Goal: Task Accomplishment & Management: Complete application form

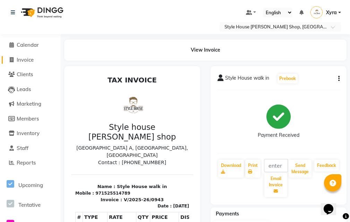
click at [40, 58] on link "Invoice" at bounding box center [30, 60] width 57 height 8
select select "service"
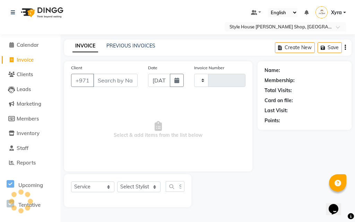
type input "0944"
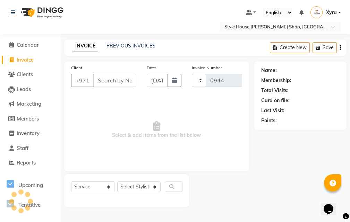
select select "8421"
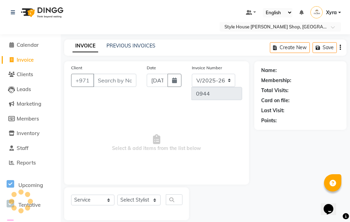
scroll to position [9, 0]
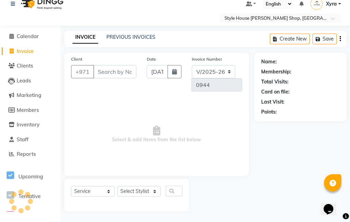
click at [114, 75] on input "Client" at bounding box center [114, 71] width 43 height 13
click at [122, 68] on input "56" at bounding box center [114, 71] width 43 height 13
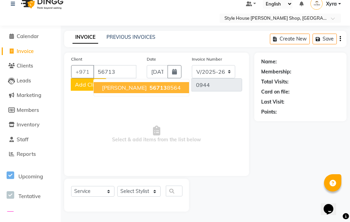
click at [149, 90] on span "56713" at bounding box center [157, 87] width 17 height 7
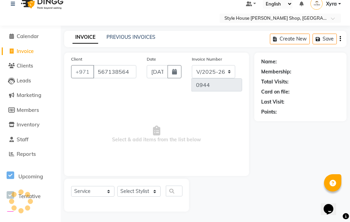
type input "567138564"
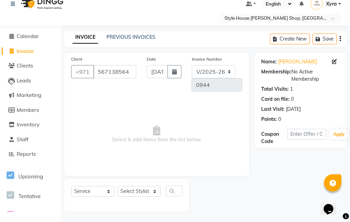
scroll to position [0, 0]
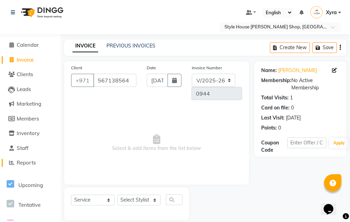
click at [32, 163] on span "Reports" at bounding box center [26, 162] width 19 height 7
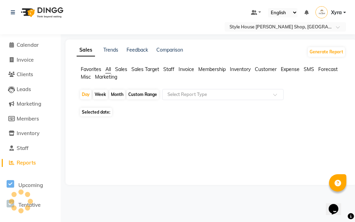
click at [207, 48] on div "Sales Trends Feedback Comparison Generate Report" at bounding box center [210, 51] width 277 height 11
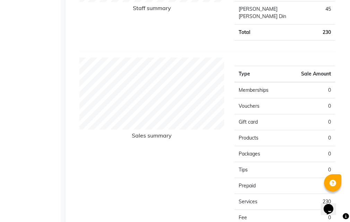
scroll to position [208, 0]
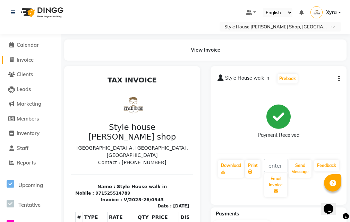
click at [32, 59] on span "Invoice" at bounding box center [25, 60] width 17 height 7
select select "8421"
select select "service"
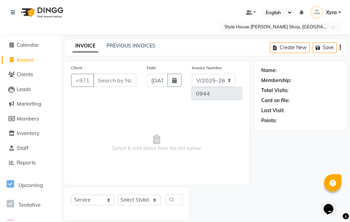
scroll to position [9, 0]
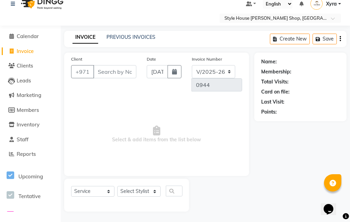
click at [118, 72] on input "Client" at bounding box center [114, 71] width 43 height 13
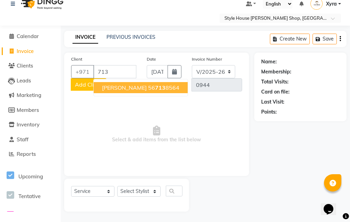
click at [148, 89] on ngb-highlight "56 713 8564" at bounding box center [163, 87] width 31 height 7
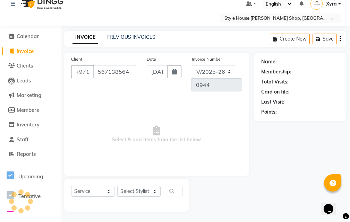
type input "567138564"
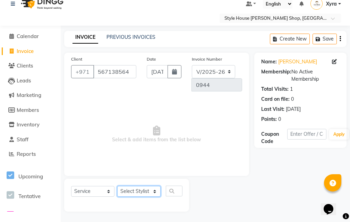
click at [156, 192] on select "Select Stylist [PERSON_NAME] ABDELHANIN [PERSON_NAME] [PERSON_NAME] [PERSON_NAM…" at bounding box center [138, 191] width 43 height 11
select select "83269"
click at [117, 186] on select "Select Stylist [PERSON_NAME] ABDELHANIN [PERSON_NAME] [PERSON_NAME] [PERSON_NAM…" at bounding box center [138, 191] width 43 height 11
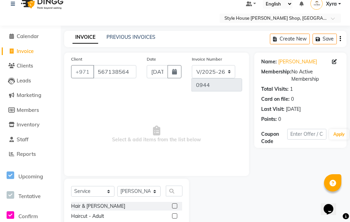
click at [166, 206] on div "Hair & [PERSON_NAME]" at bounding box center [126, 206] width 111 height 9
click at [172, 206] on label at bounding box center [174, 206] width 5 height 5
click at [172, 206] on input "checkbox" at bounding box center [174, 206] width 5 height 5
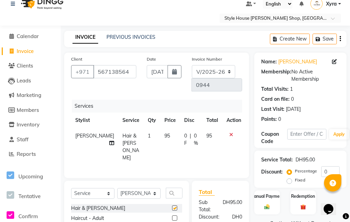
checkbox input "false"
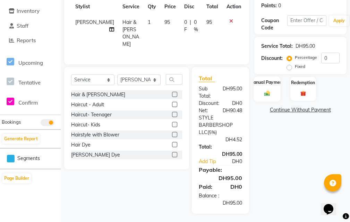
click at [269, 96] on img at bounding box center [266, 93] width 9 height 7
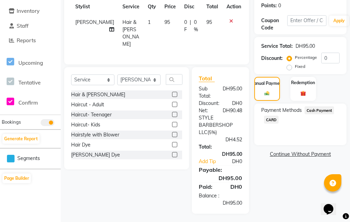
click at [271, 122] on span "CARD" at bounding box center [271, 120] width 15 height 8
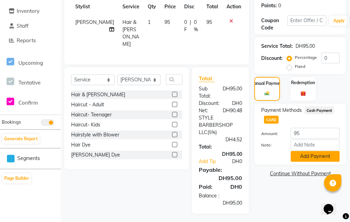
click at [297, 159] on button "Add Payment" at bounding box center [315, 156] width 49 height 11
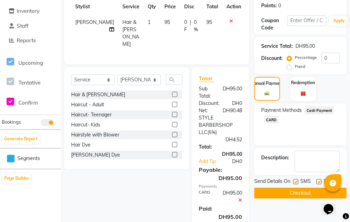
click at [297, 159] on textarea at bounding box center [316, 161] width 45 height 21
click at [287, 195] on button "Checkout" at bounding box center [300, 193] width 92 height 11
click at [287, 195] on div "Checkout" at bounding box center [300, 193] width 92 height 11
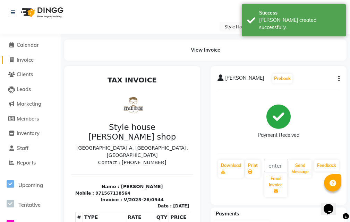
click at [34, 60] on span "Invoice" at bounding box center [25, 60] width 17 height 7
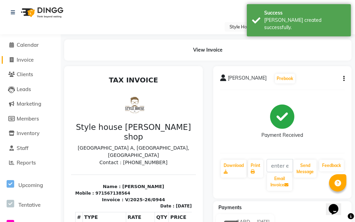
select select "service"
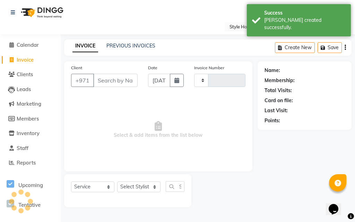
type input "0945"
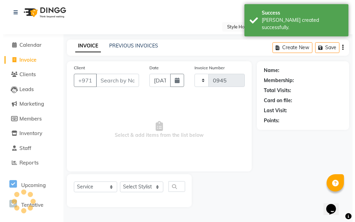
scroll to position [9, 0]
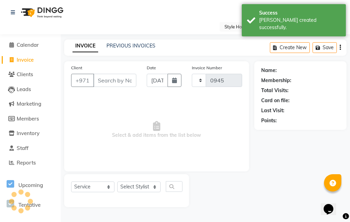
select select "8421"
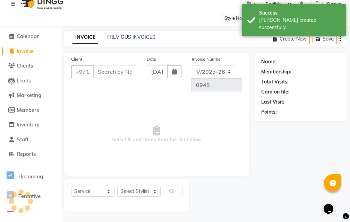
click at [119, 74] on input "Client" at bounding box center [114, 71] width 43 height 13
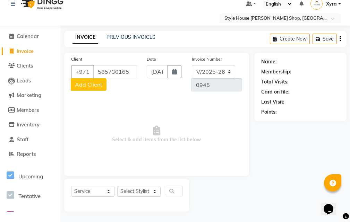
type input "585730165"
click at [96, 87] on span "Add Client" at bounding box center [88, 84] width 27 height 7
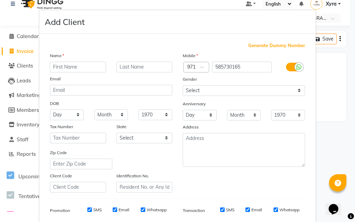
click at [74, 70] on input "text" at bounding box center [78, 67] width 56 height 11
type input "Rayan"
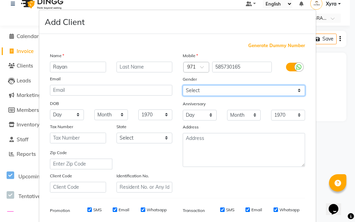
click at [221, 93] on select "Select [DEMOGRAPHIC_DATA] [DEMOGRAPHIC_DATA] Other Prefer Not To Say" at bounding box center [244, 90] width 122 height 11
select select "[DEMOGRAPHIC_DATA]"
click at [183, 85] on select "Select [DEMOGRAPHIC_DATA] [DEMOGRAPHIC_DATA] Other Prefer Not To Say" at bounding box center [244, 90] width 122 height 11
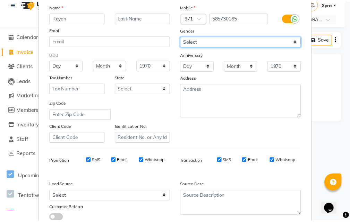
scroll to position [98, 0]
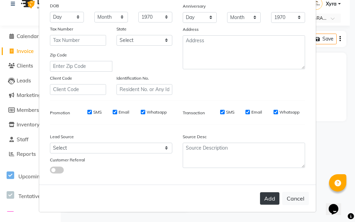
click at [269, 201] on button "Add" at bounding box center [269, 198] width 19 height 12
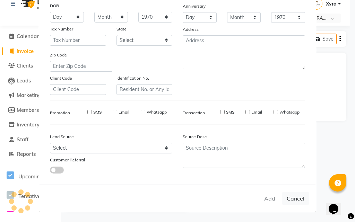
select select
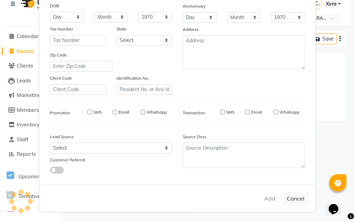
select select
checkbox input "false"
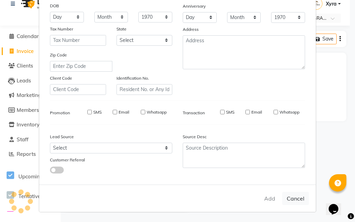
checkbox input "false"
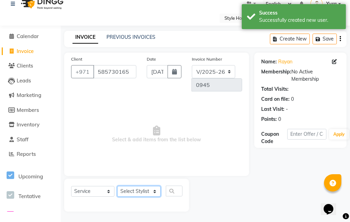
click at [153, 193] on select "Select Stylist [PERSON_NAME] ABDELHANIN [PERSON_NAME] [PERSON_NAME] [PERSON_NAM…" at bounding box center [138, 191] width 43 height 11
select select "83271"
click at [117, 186] on select "Select Stylist [PERSON_NAME] ABDELHANIN [PERSON_NAME] [PERSON_NAME] [PERSON_NAM…" at bounding box center [138, 191] width 43 height 11
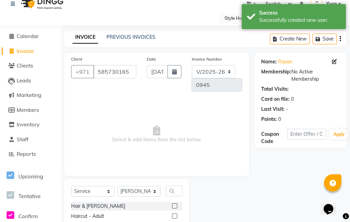
click at [172, 217] on label at bounding box center [174, 216] width 5 height 5
click at [172, 217] on input "checkbox" at bounding box center [174, 216] width 5 height 5
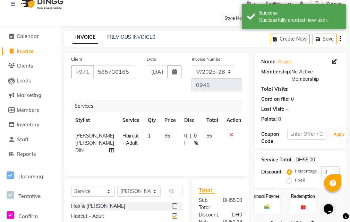
checkbox input "false"
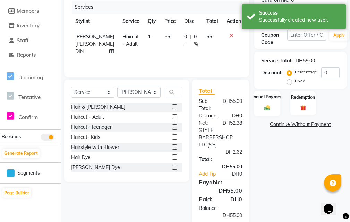
scroll to position [113, 0]
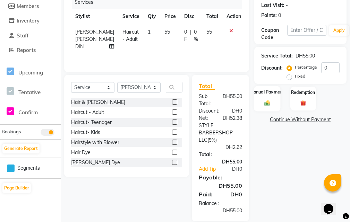
click at [256, 102] on div "Manual Payment" at bounding box center [266, 98] width 27 height 25
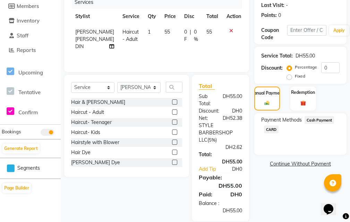
click at [269, 131] on span "CARD" at bounding box center [271, 130] width 15 height 8
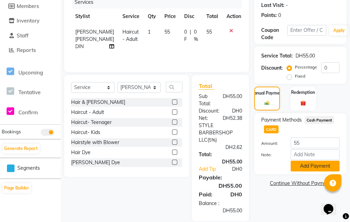
click at [300, 167] on button "Add Payment" at bounding box center [315, 166] width 49 height 11
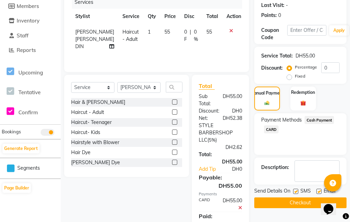
click at [300, 167] on textarea at bounding box center [316, 171] width 45 height 21
click at [287, 202] on button "Checkout" at bounding box center [300, 203] width 92 height 11
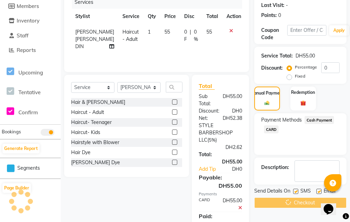
click at [287, 202] on div "Checkout" at bounding box center [300, 203] width 92 height 11
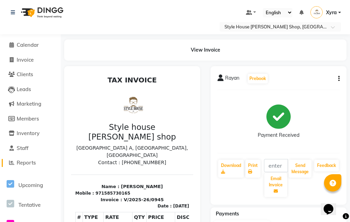
click at [32, 164] on span "Reports" at bounding box center [26, 162] width 19 height 7
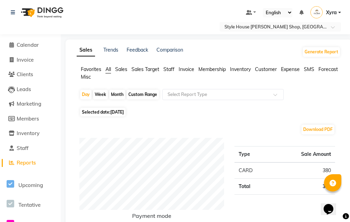
click at [124, 111] on span "[DATE]" at bounding box center [117, 112] width 14 height 5
select select "9"
select select "2025"
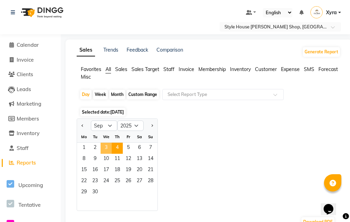
click at [106, 147] on span "3" at bounding box center [106, 148] width 11 height 11
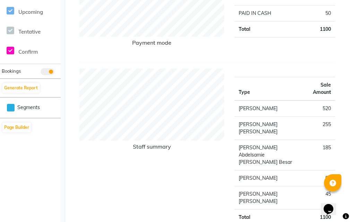
scroll to position [243, 0]
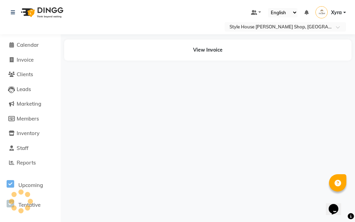
select select "service"
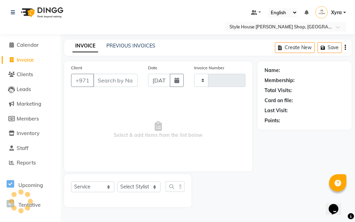
type input "0946"
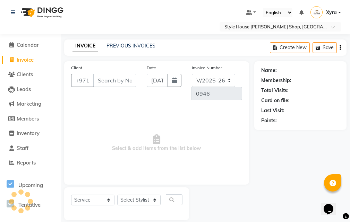
click at [30, 61] on span "Invoice" at bounding box center [25, 60] width 17 height 7
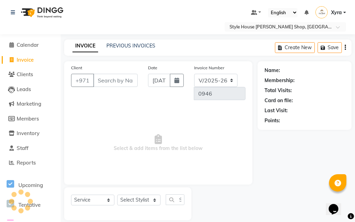
select select "8421"
select select "service"
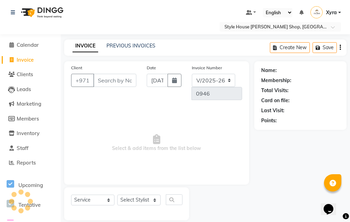
scroll to position [9, 0]
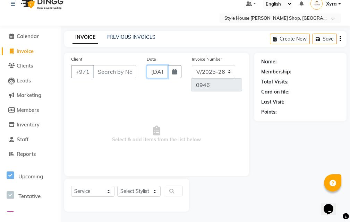
click at [165, 75] on input "[DATE]" at bounding box center [157, 71] width 21 height 13
select select "9"
select select "2025"
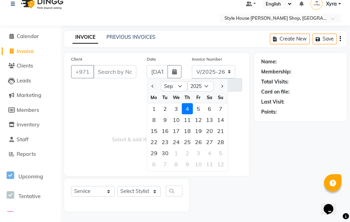
click at [183, 73] on div "Date [DATE] Jan Feb Mar Apr May Jun [DATE] Aug Sep Oct Nov [DATE] 2016 2017 201…" at bounding box center [163, 76] width 45 height 42
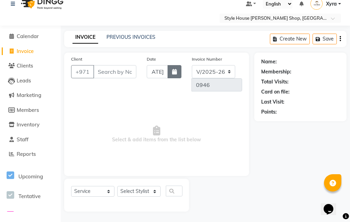
scroll to position [0, 0]
drag, startPoint x: 168, startPoint y: 70, endPoint x: 173, endPoint y: 75, distance: 7.1
click at [170, 71] on button "button" at bounding box center [174, 71] width 14 height 13
select select "9"
select select "2025"
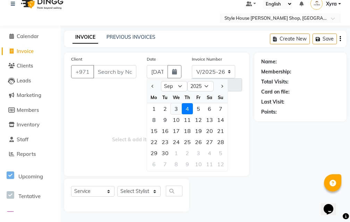
click at [179, 110] on div "3" at bounding box center [176, 108] width 11 height 11
type input "[DATE]"
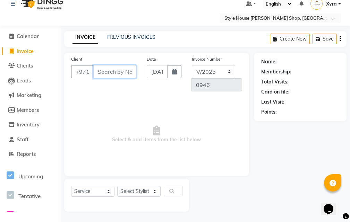
click at [109, 75] on input "Client" at bounding box center [114, 71] width 43 height 13
type input "525514789"
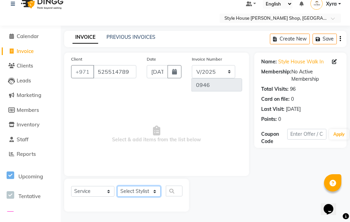
click at [154, 191] on select "Select Stylist [PERSON_NAME] ABDELHANIN [PERSON_NAME] [PERSON_NAME] [PERSON_NAM…" at bounding box center [138, 191] width 43 height 11
select select "83272"
click at [117, 186] on select "Select Stylist [PERSON_NAME] ABDELHANIN [PERSON_NAME] [PERSON_NAME] [PERSON_NAM…" at bounding box center [138, 191] width 43 height 11
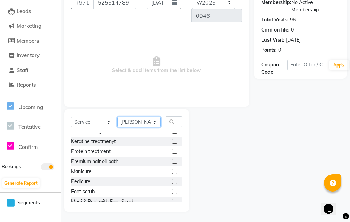
scroll to position [110, 0]
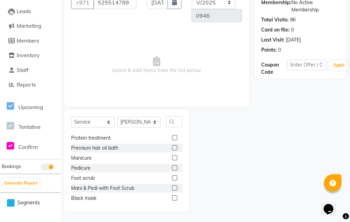
click at [172, 159] on label at bounding box center [174, 157] width 5 height 5
click at [172, 159] on input "checkbox" at bounding box center [174, 158] width 5 height 5
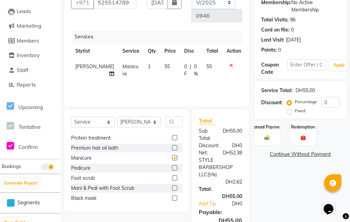
checkbox input "false"
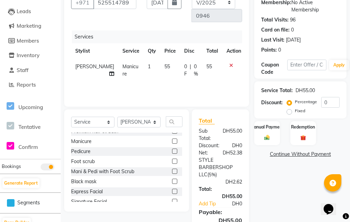
scroll to position [130, 0]
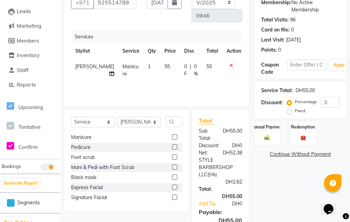
click at [229, 65] on icon at bounding box center [231, 65] width 4 height 5
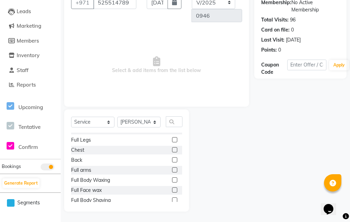
scroll to position [252, 0]
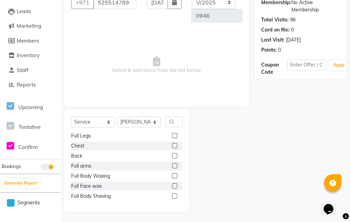
click at [172, 186] on label at bounding box center [174, 185] width 5 height 5
click at [172, 186] on input "checkbox" at bounding box center [174, 186] width 5 height 5
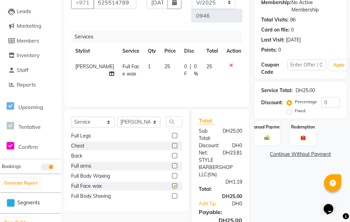
checkbox input "false"
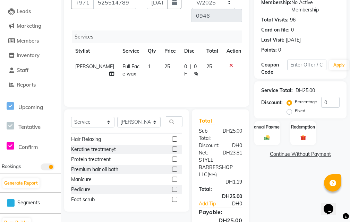
scroll to position [94, 0]
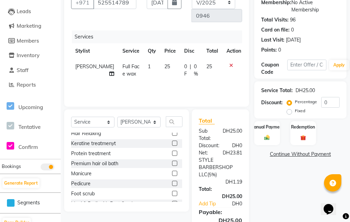
click at [172, 173] on label at bounding box center [174, 173] width 5 height 5
click at [172, 173] on input "checkbox" at bounding box center [174, 174] width 5 height 5
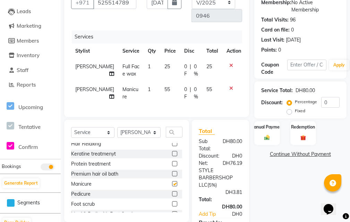
checkbox input "false"
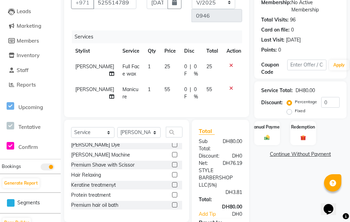
scroll to position [61, 0]
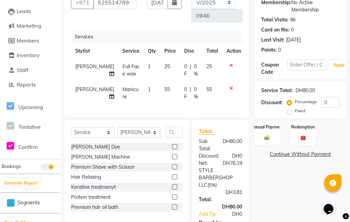
click at [229, 91] on icon at bounding box center [231, 88] width 4 height 5
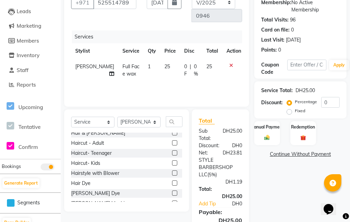
scroll to position [0, 0]
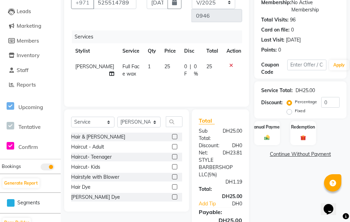
click at [229, 66] on icon at bounding box center [231, 65] width 4 height 5
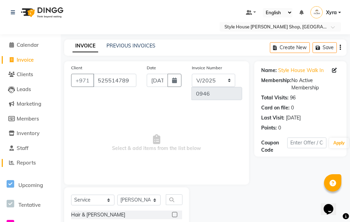
click at [35, 164] on span "Reports" at bounding box center [26, 162] width 19 height 7
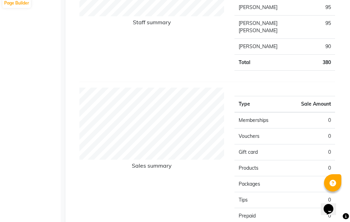
scroll to position [332, 0]
